Goal: Complete application form: Complete application form

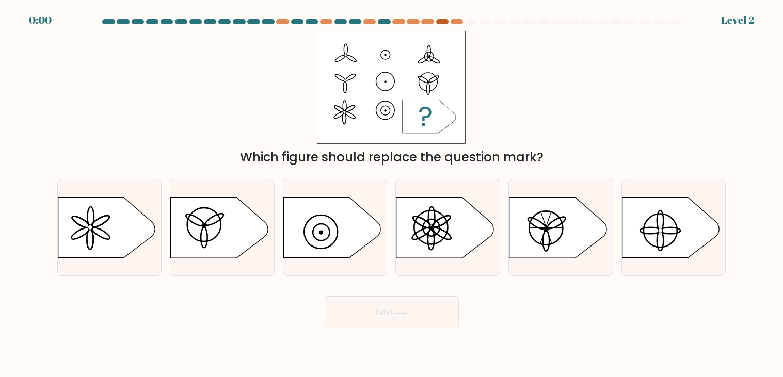
click at [439, 22] on div at bounding box center [442, 21] width 12 height 5
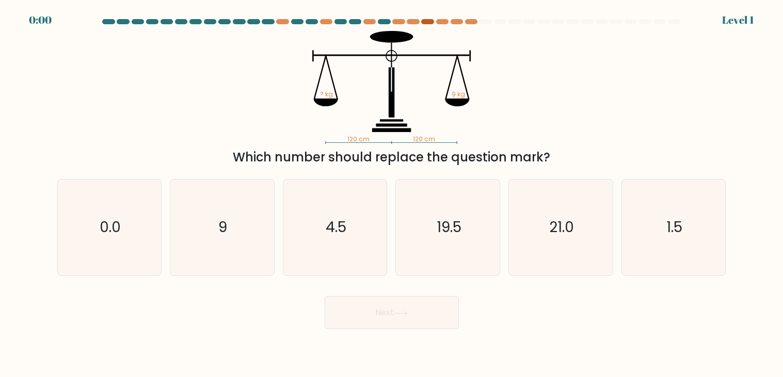
click at [428, 23] on div at bounding box center [427, 21] width 12 height 5
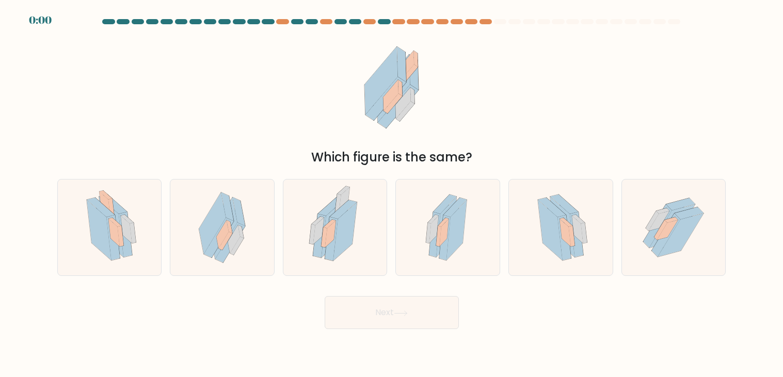
click at [420, 22] on at bounding box center [392, 21] width 580 height 5
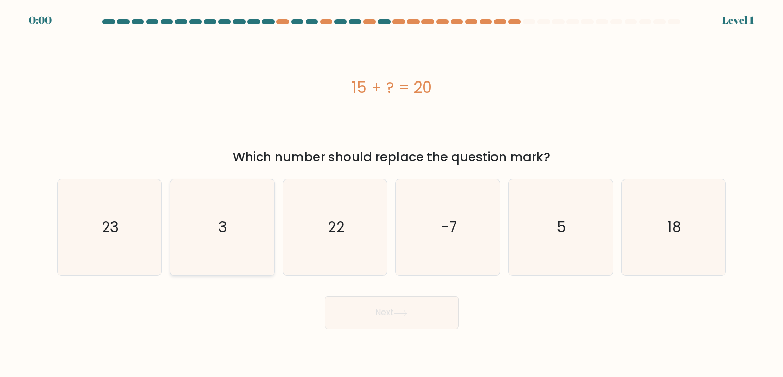
click at [206, 236] on icon "3" at bounding box center [222, 228] width 96 height 96
click at [392, 194] on input "b. 3" at bounding box center [392, 191] width 1 height 5
radio input "true"
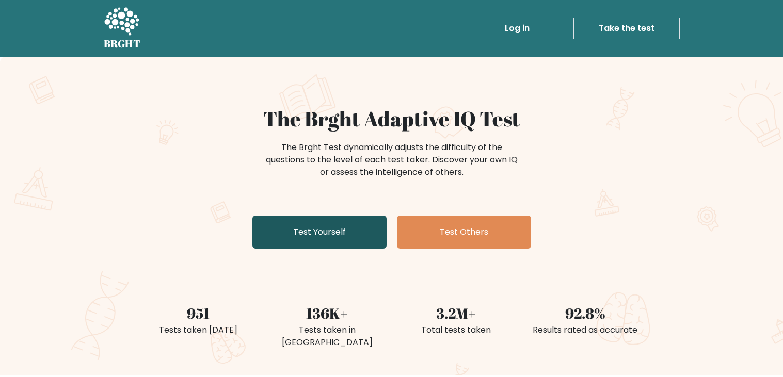
click at [338, 226] on link "Test Yourself" at bounding box center [320, 232] width 134 height 33
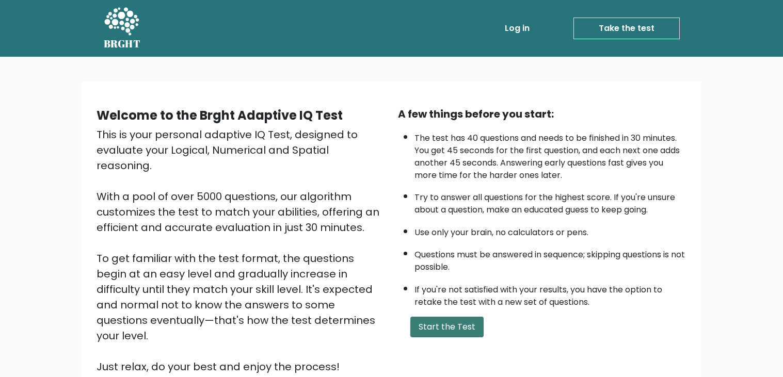
click at [427, 327] on button "Start the Test" at bounding box center [447, 327] width 73 height 21
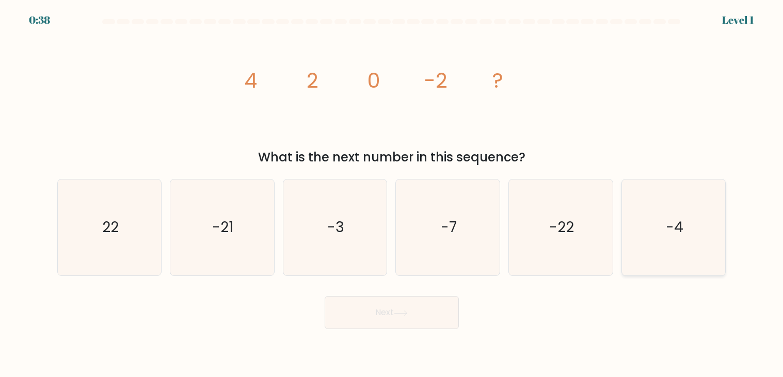
click at [629, 218] on icon "-4" at bounding box center [674, 228] width 96 height 96
click at [392, 194] on input "f. -4" at bounding box center [392, 191] width 1 height 5
radio input "true"
click at [413, 313] on button "Next" at bounding box center [392, 312] width 134 height 33
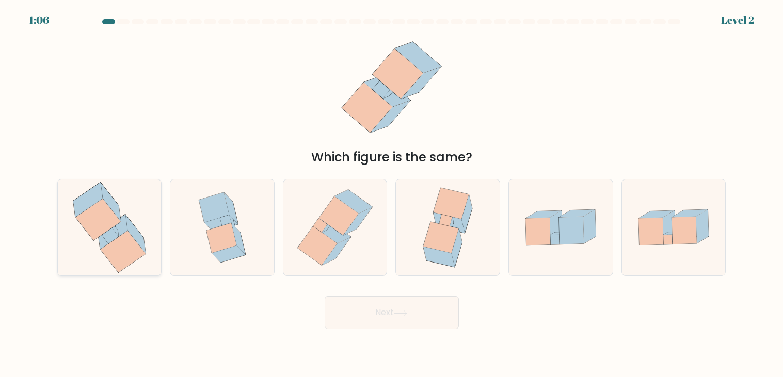
click at [149, 261] on icon at bounding box center [109, 228] width 91 height 96
click at [392, 194] on input "a." at bounding box center [392, 191] width 1 height 5
radio input "true"
click at [363, 317] on button "Next" at bounding box center [392, 312] width 134 height 33
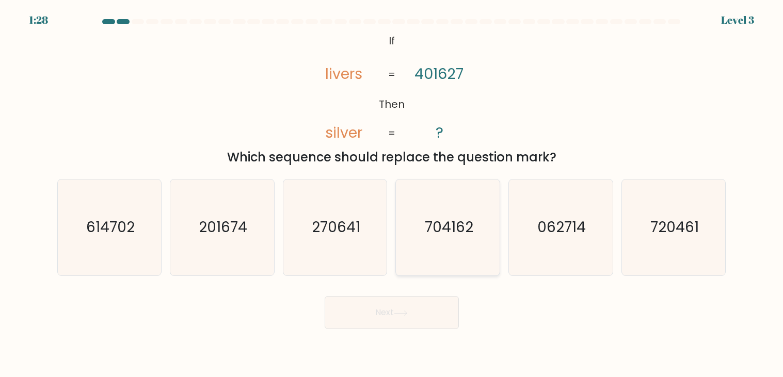
click at [456, 241] on icon "704162" at bounding box center [448, 228] width 96 height 96
click at [392, 194] on input "d. 704162" at bounding box center [392, 191] width 1 height 5
radio input "true"
click at [410, 306] on button "Next" at bounding box center [392, 312] width 134 height 33
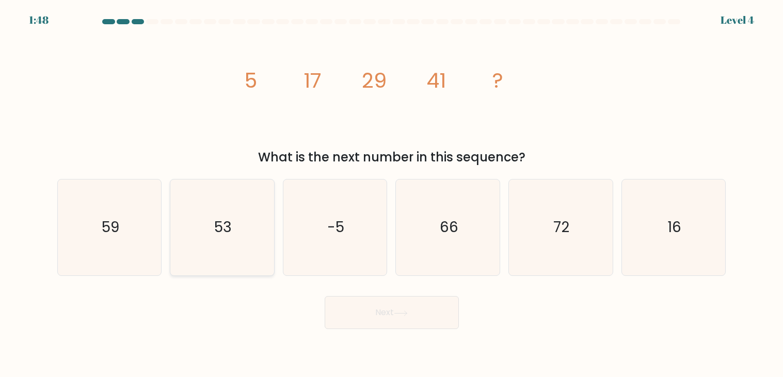
click at [243, 222] on icon "53" at bounding box center [222, 228] width 96 height 96
click at [392, 194] on input "b. 53" at bounding box center [392, 191] width 1 height 5
radio input "true"
click at [337, 318] on button "Next" at bounding box center [392, 312] width 134 height 33
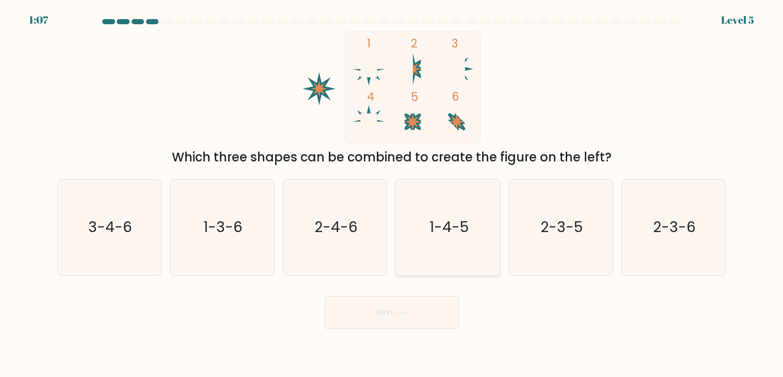
click at [436, 218] on text "1-4-5" at bounding box center [449, 228] width 39 height 20
click at [392, 194] on input "d. 1-4-5" at bounding box center [392, 191] width 1 height 5
radio input "true"
click at [407, 325] on button "Next" at bounding box center [392, 312] width 134 height 33
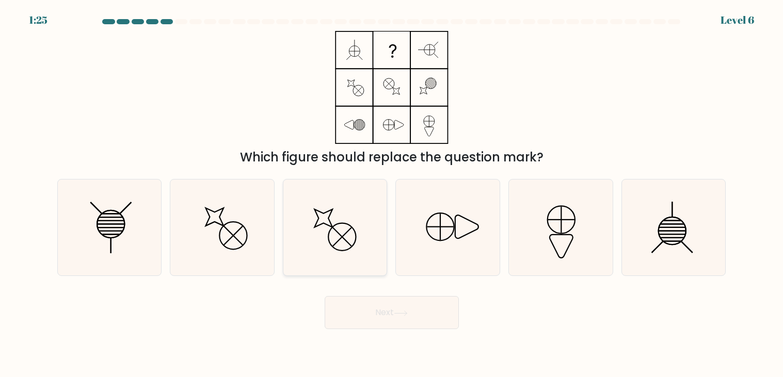
click at [375, 232] on icon at bounding box center [335, 228] width 96 height 96
click at [392, 194] on input "c." at bounding box center [392, 191] width 1 height 5
radio input "true"
click at [403, 303] on button "Next" at bounding box center [392, 312] width 134 height 33
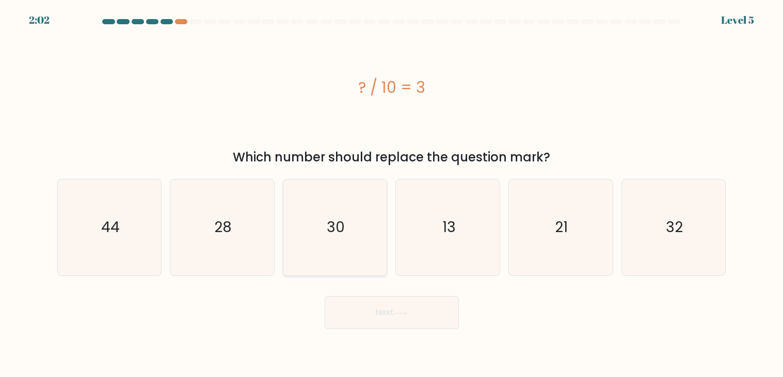
click at [351, 242] on icon "30" at bounding box center [335, 228] width 96 height 96
click at [392, 194] on input "c. 30" at bounding box center [392, 191] width 1 height 5
radio input "true"
click at [376, 305] on button "Next" at bounding box center [392, 312] width 134 height 33
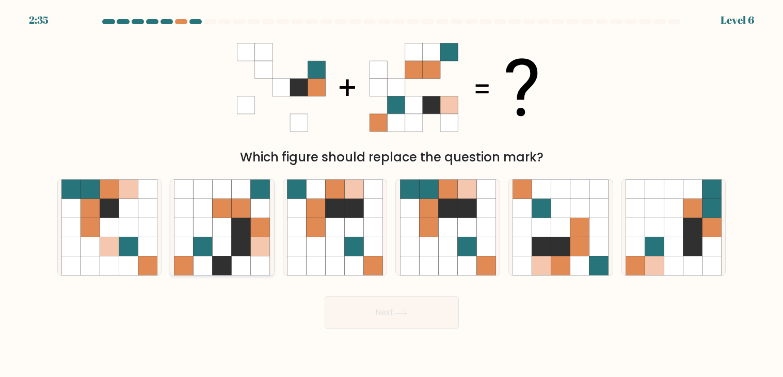
click at [240, 240] on icon at bounding box center [241, 247] width 19 height 19
click at [392, 194] on input "b." at bounding box center [392, 191] width 1 height 5
radio input "true"
click at [202, 240] on icon at bounding box center [203, 247] width 19 height 19
click at [392, 194] on input "b." at bounding box center [392, 191] width 1 height 5
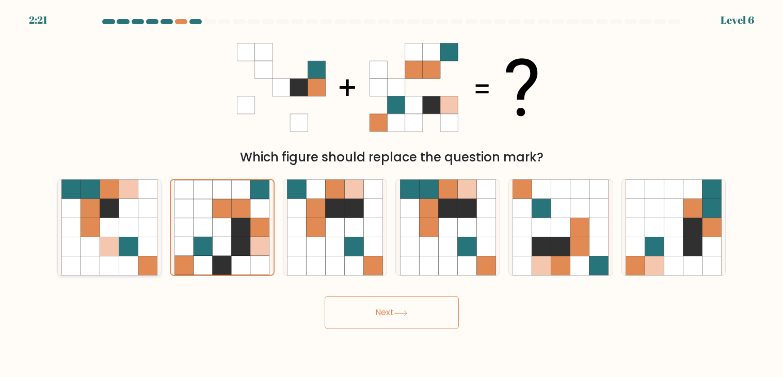
click at [143, 236] on icon at bounding box center [147, 227] width 19 height 19
click at [392, 194] on input "a." at bounding box center [392, 191] width 1 height 5
radio input "true"
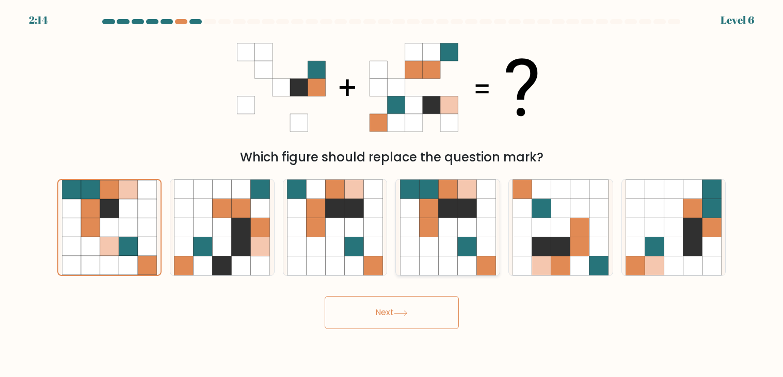
click at [437, 236] on icon at bounding box center [428, 227] width 19 height 19
click at [392, 194] on input "d." at bounding box center [392, 191] width 1 height 5
radio input "true"
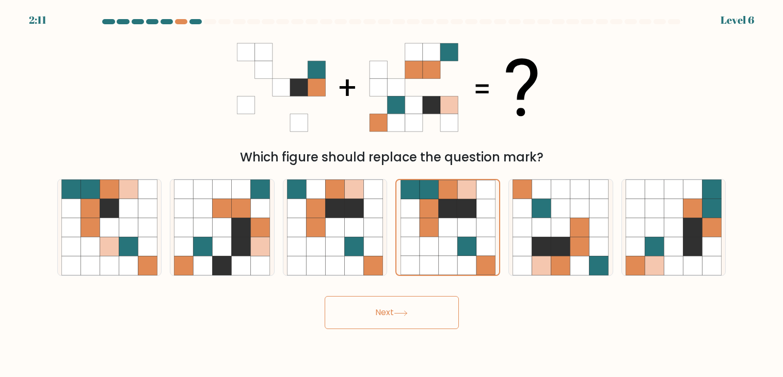
click at [381, 307] on button "Next" at bounding box center [392, 312] width 134 height 33
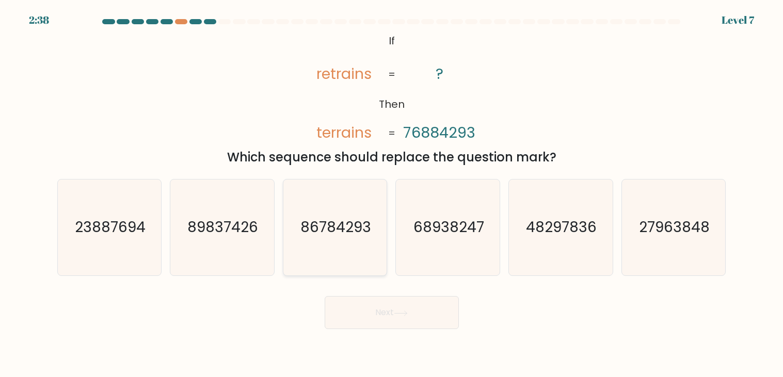
click at [320, 242] on icon "86784293" at bounding box center [335, 228] width 96 height 96
click at [392, 194] on input "c. 86784293" at bounding box center [392, 191] width 1 height 5
radio input "true"
click at [382, 312] on button "Next" at bounding box center [392, 312] width 134 height 33
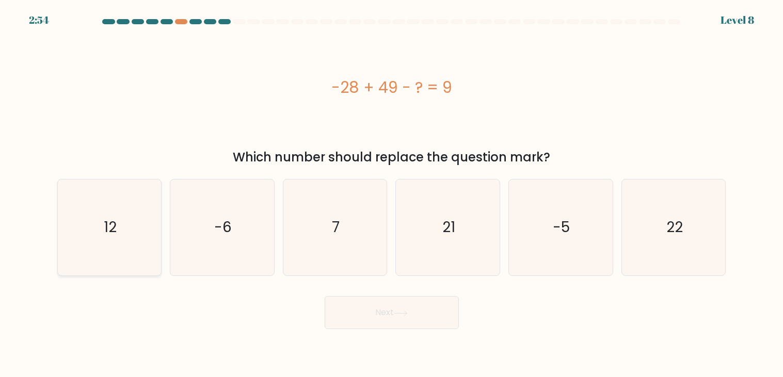
click at [121, 229] on icon "12" at bounding box center [109, 228] width 96 height 96
click at [392, 194] on input "a. 12" at bounding box center [392, 191] width 1 height 5
radio input "true"
click at [333, 320] on button "Next" at bounding box center [392, 312] width 134 height 33
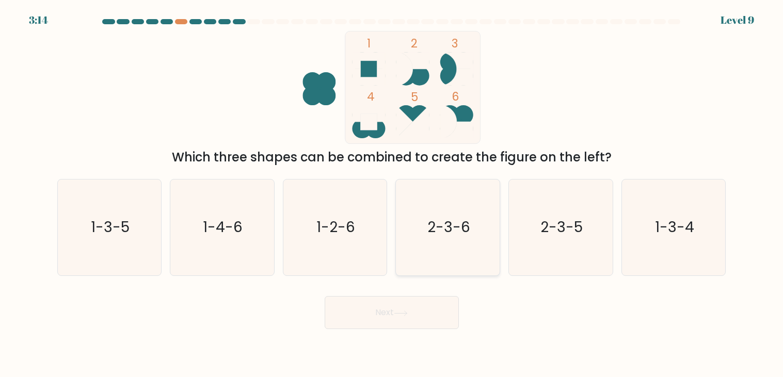
click at [446, 245] on icon "2-3-6" at bounding box center [448, 228] width 96 height 96
click at [392, 194] on input "d. 2-3-6" at bounding box center [392, 191] width 1 height 5
radio input "true"
click at [413, 297] on button "Next" at bounding box center [392, 312] width 134 height 33
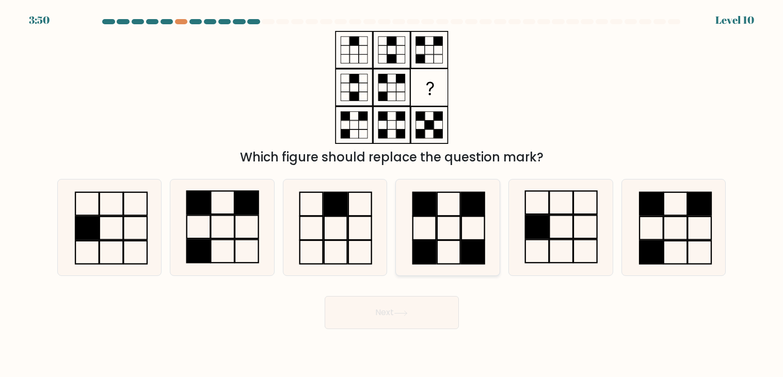
click at [427, 244] on rect at bounding box center [424, 253] width 23 height 24
click at [392, 194] on input "d." at bounding box center [392, 191] width 1 height 5
radio input "true"
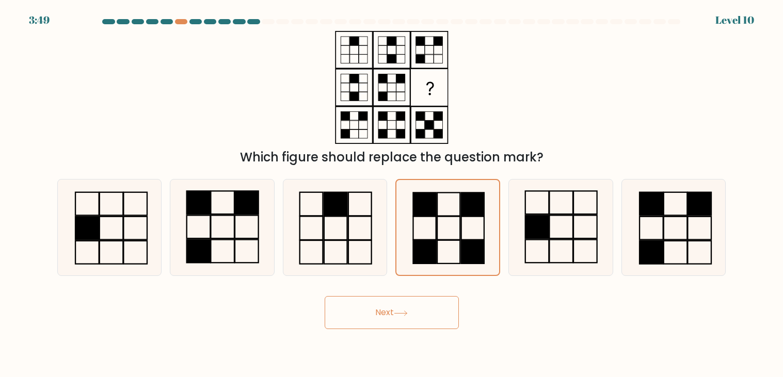
click at [399, 309] on button "Next" at bounding box center [392, 312] width 134 height 33
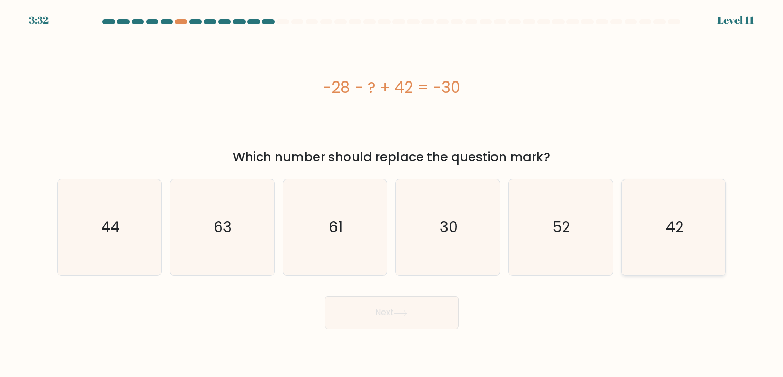
click at [650, 242] on icon "42" at bounding box center [674, 228] width 96 height 96
click at [392, 194] on input "f. 42" at bounding box center [392, 191] width 1 height 5
radio input "true"
click at [423, 321] on button "Next" at bounding box center [392, 312] width 134 height 33
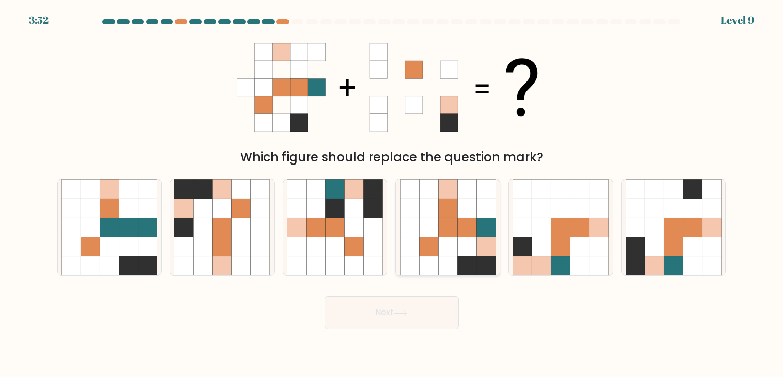
click at [427, 242] on icon at bounding box center [428, 247] width 19 height 19
click at [392, 194] on input "d." at bounding box center [392, 191] width 1 height 5
radio input "true"
click at [401, 305] on button "Next" at bounding box center [392, 312] width 134 height 33
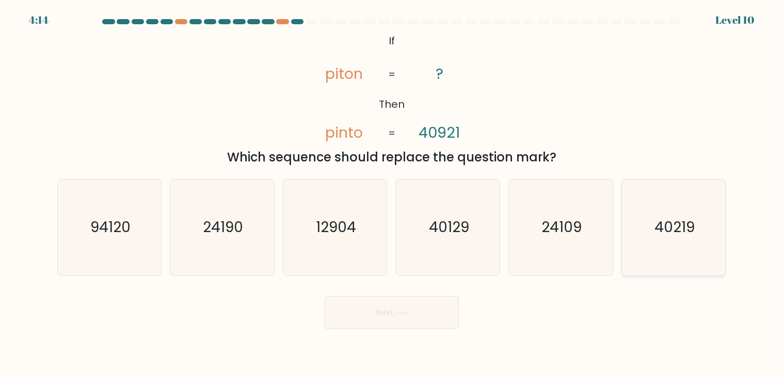
click at [664, 228] on text "40219" at bounding box center [675, 228] width 40 height 20
click at [392, 194] on input "f. 40219" at bounding box center [392, 191] width 1 height 5
radio input "true"
click at [384, 312] on button "Next" at bounding box center [392, 312] width 134 height 33
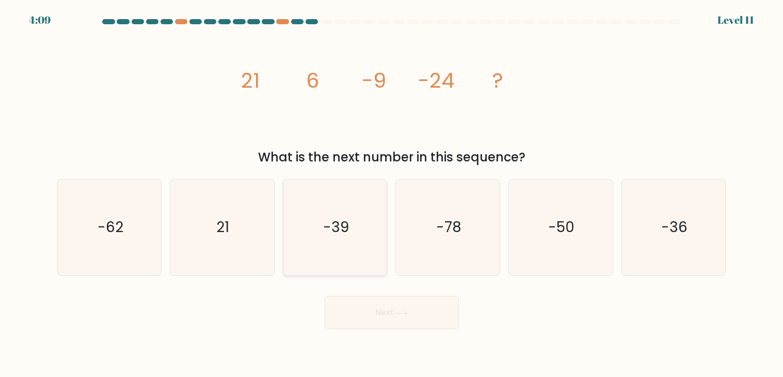
click at [343, 231] on text "-39" at bounding box center [336, 228] width 26 height 20
click at [392, 194] on input "c. -39" at bounding box center [392, 191] width 1 height 5
radio input "true"
click at [380, 286] on form at bounding box center [391, 174] width 783 height 310
click at [381, 318] on button "Next" at bounding box center [392, 312] width 134 height 33
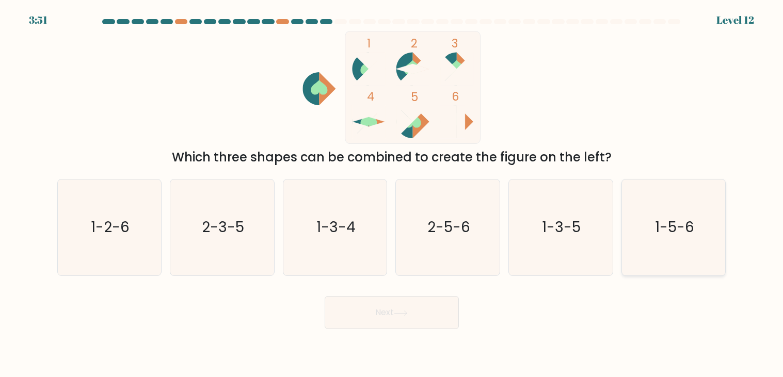
click at [658, 251] on icon "1-5-6" at bounding box center [674, 228] width 96 height 96
click at [392, 194] on input "f. 1-5-6" at bounding box center [392, 191] width 1 height 5
radio input "true"
click at [375, 337] on body "3:50 Level 12" at bounding box center [391, 188] width 783 height 377
click at [378, 329] on button "Next" at bounding box center [392, 312] width 134 height 33
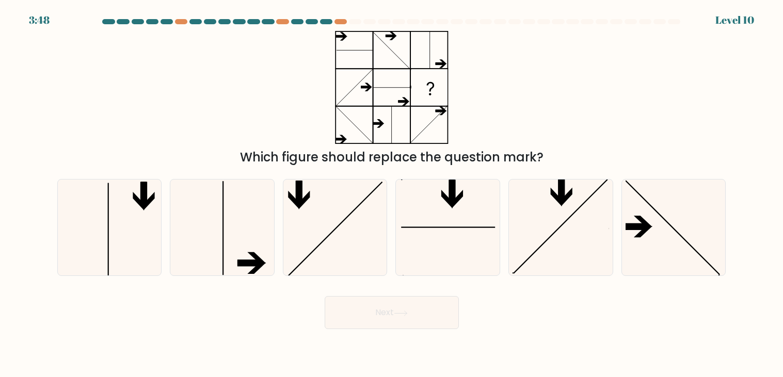
click at [382, 316] on button "Next" at bounding box center [392, 312] width 134 height 33
click at [295, 158] on div "Which figure should replace the question mark?" at bounding box center [392, 157] width 657 height 19
click at [681, 227] on icon at bounding box center [674, 228] width 96 height 96
click at [392, 194] on input "f." at bounding box center [392, 191] width 1 height 5
radio input "true"
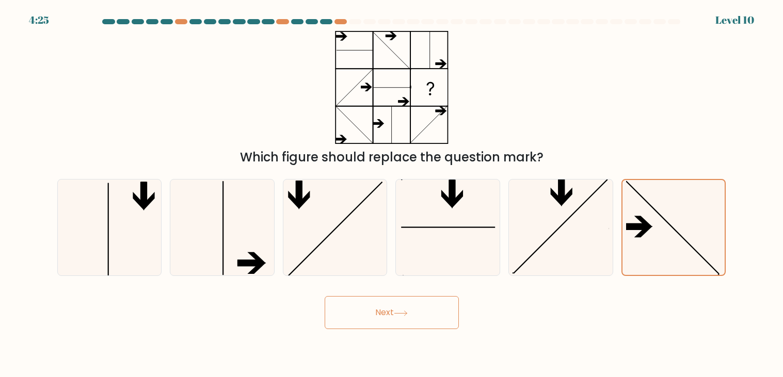
click at [409, 327] on button "Next" at bounding box center [392, 312] width 134 height 33
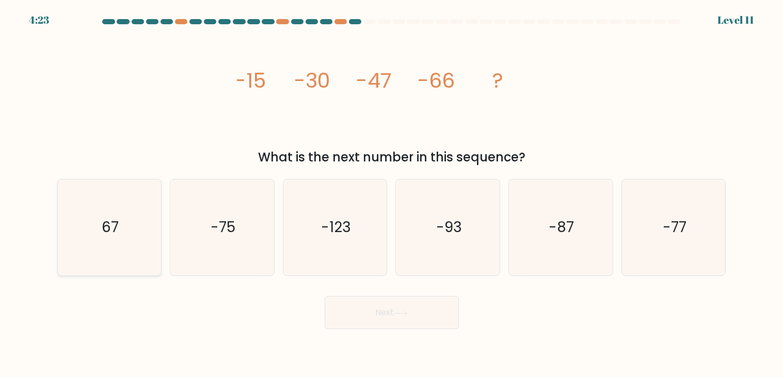
click at [114, 264] on icon "67" at bounding box center [109, 228] width 96 height 96
click at [392, 194] on input "a. 67" at bounding box center [392, 191] width 1 height 5
radio input "true"
click at [232, 247] on icon "-75" at bounding box center [222, 228] width 96 height 96
click at [392, 194] on input "b. -75" at bounding box center [392, 191] width 1 height 5
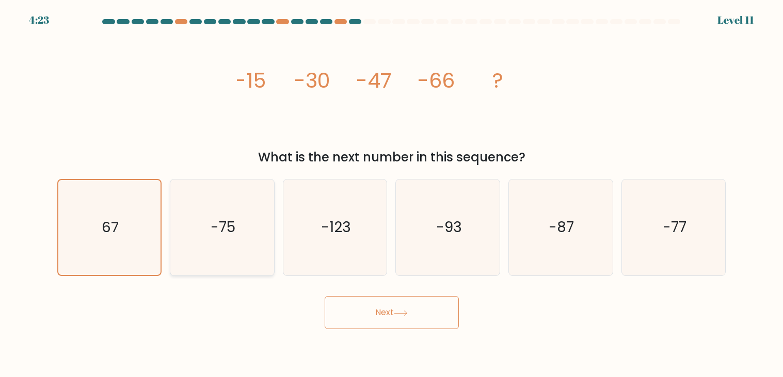
radio input "true"
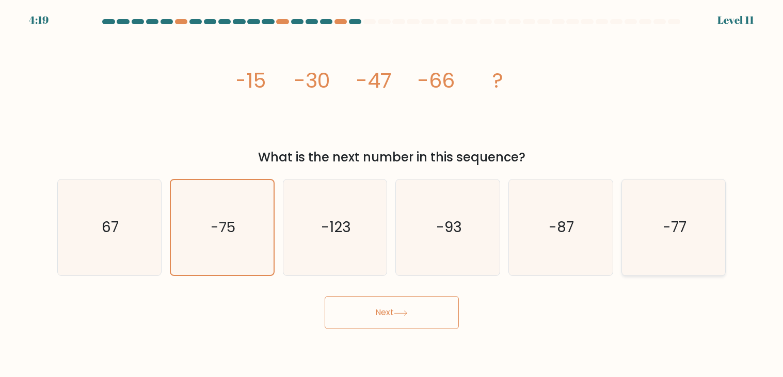
click at [629, 221] on icon "-77" at bounding box center [674, 228] width 96 height 96
click at [392, 194] on input "f. -77" at bounding box center [392, 191] width 1 height 5
radio input "true"
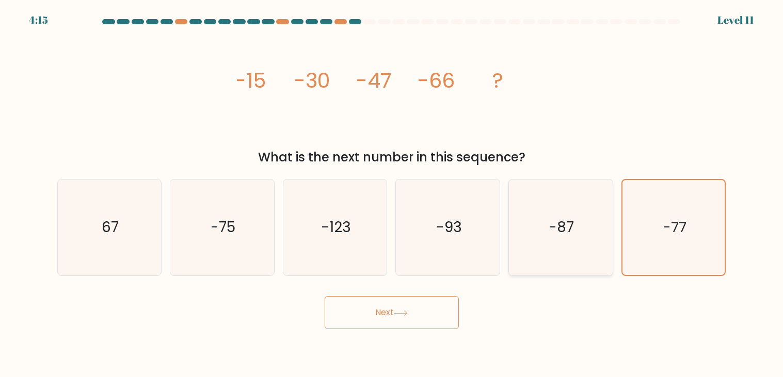
click at [525, 231] on icon "-87" at bounding box center [561, 228] width 96 height 96
click at [392, 194] on input "e. -87" at bounding box center [392, 191] width 1 height 5
radio input "true"
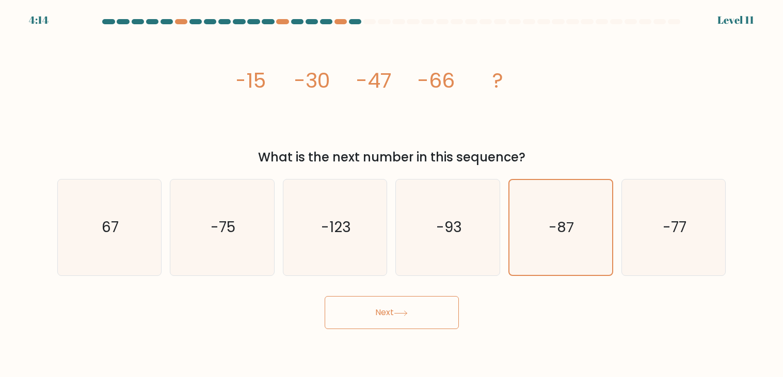
click at [422, 304] on button "Next" at bounding box center [392, 312] width 134 height 33
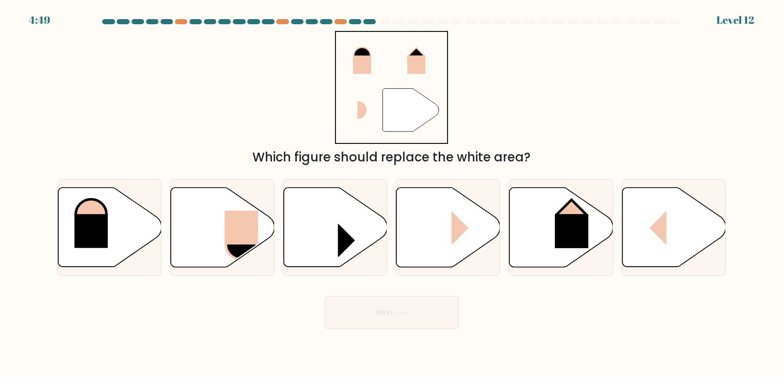
click at [213, 80] on div "" Which figure should replace the white area?" at bounding box center [392, 99] width 682 height 136
click at [561, 260] on icon at bounding box center [562, 228] width 104 height 80
click at [392, 194] on input "e." at bounding box center [392, 191] width 1 height 5
radio input "true"
click at [432, 313] on button "Next" at bounding box center [392, 312] width 134 height 33
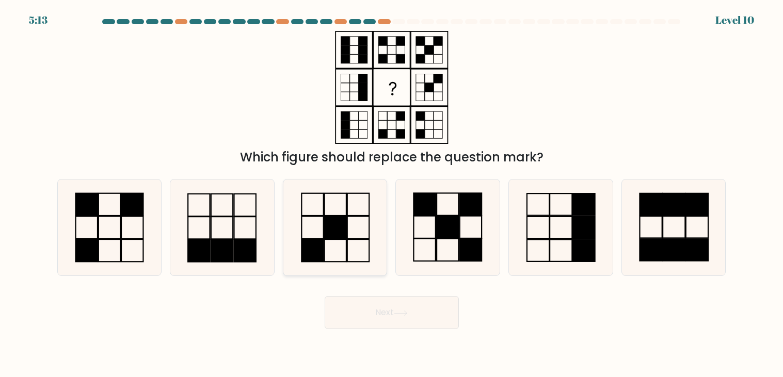
click at [366, 219] on icon at bounding box center [335, 228] width 96 height 96
click at [392, 194] on input "c." at bounding box center [392, 191] width 1 height 5
radio input "true"
click at [357, 311] on button "Next" at bounding box center [392, 312] width 134 height 33
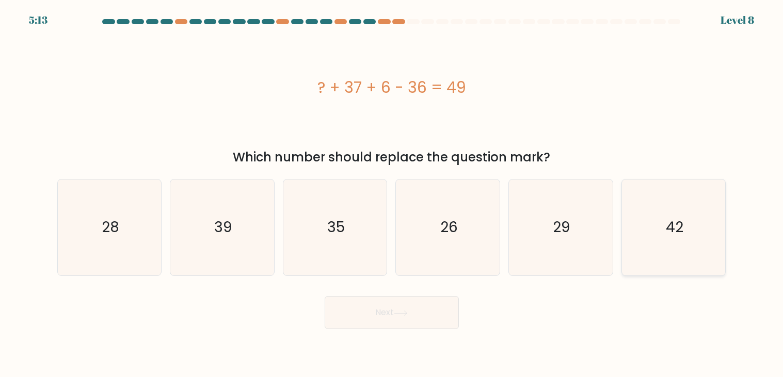
click at [672, 245] on icon "42" at bounding box center [674, 228] width 96 height 96
click at [392, 194] on input "f. 42" at bounding box center [392, 191] width 1 height 5
radio input "true"
click at [427, 302] on button "Next" at bounding box center [392, 312] width 134 height 33
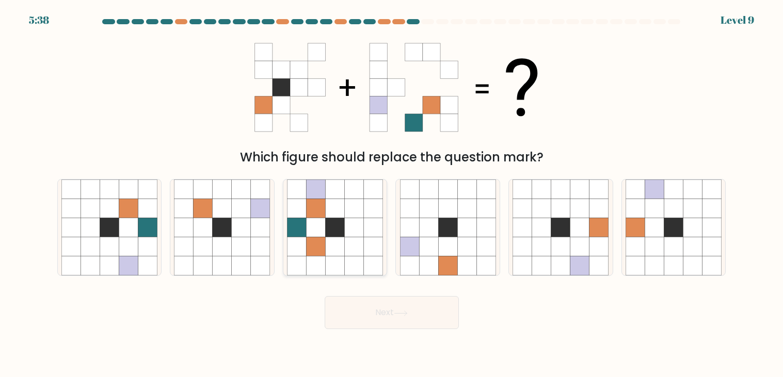
click at [333, 237] on icon at bounding box center [335, 227] width 19 height 19
click at [392, 194] on input "c." at bounding box center [392, 191] width 1 height 5
radio input "true"
click at [360, 319] on button "Next" at bounding box center [392, 312] width 134 height 33
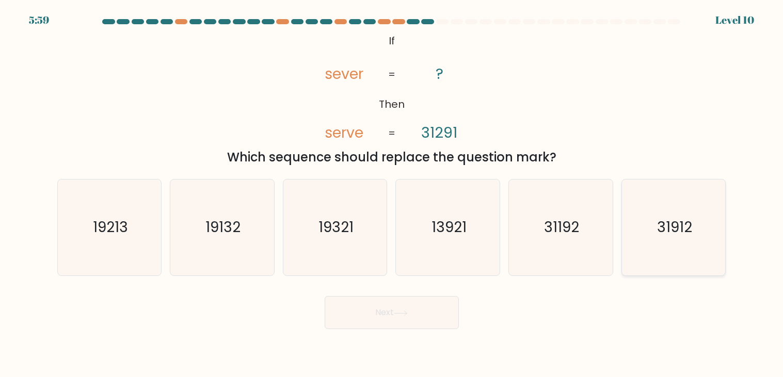
click at [627, 247] on icon "31912" at bounding box center [674, 228] width 96 height 96
click at [392, 194] on input "f. 31912" at bounding box center [392, 191] width 1 height 5
radio input "true"
click at [417, 316] on button "Next" at bounding box center [392, 312] width 134 height 33
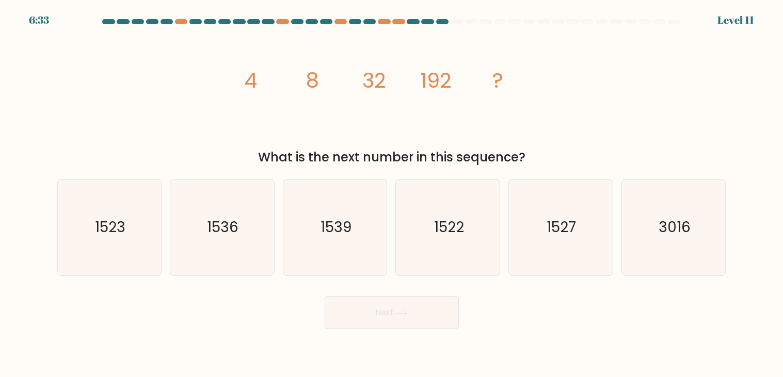
click at [291, 125] on icon "image/svg+xml 4 8 32 192 ?" at bounding box center [392, 87] width 310 height 113
click at [211, 229] on text "1536" at bounding box center [223, 228] width 31 height 20
click at [392, 194] on input "b. 1536" at bounding box center [392, 191] width 1 height 5
radio input "true"
click at [211, 229] on text "1536" at bounding box center [223, 228] width 31 height 20
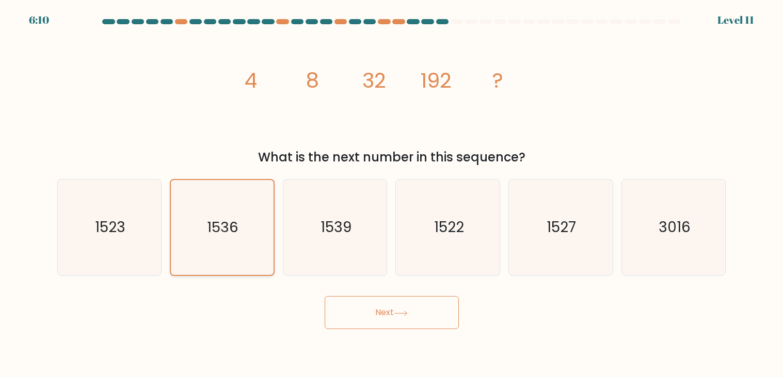
click at [392, 194] on input "b. 1536" at bounding box center [392, 191] width 1 height 5
click at [339, 312] on button "Next" at bounding box center [392, 312] width 134 height 33
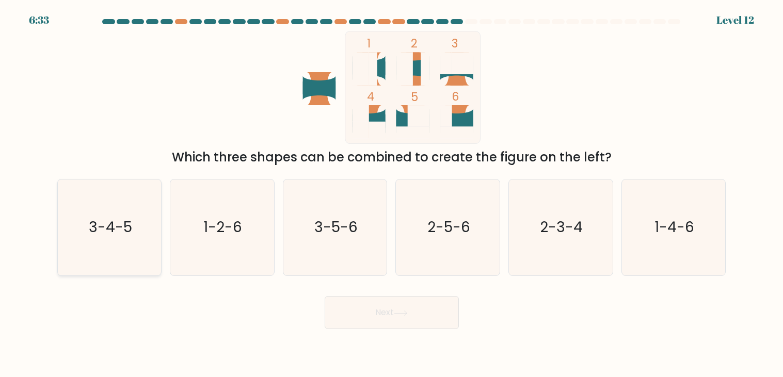
click at [113, 226] on text "3-4-5" at bounding box center [110, 228] width 43 height 20
click at [392, 194] on input "a. 3-4-5" at bounding box center [392, 191] width 1 height 5
radio input "true"
click at [351, 317] on button "Next" at bounding box center [392, 312] width 134 height 33
